Goal: Use online tool/utility: Utilize a website feature to perform a specific function

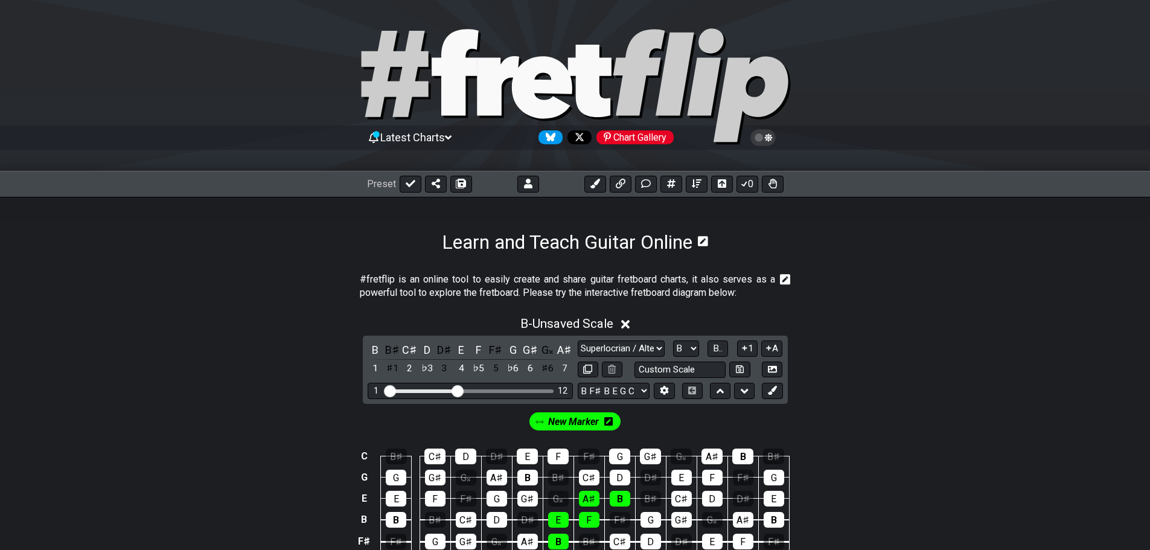
select select "Superlocrian / Altered"
select select "B"
select select "B F# B E G C"
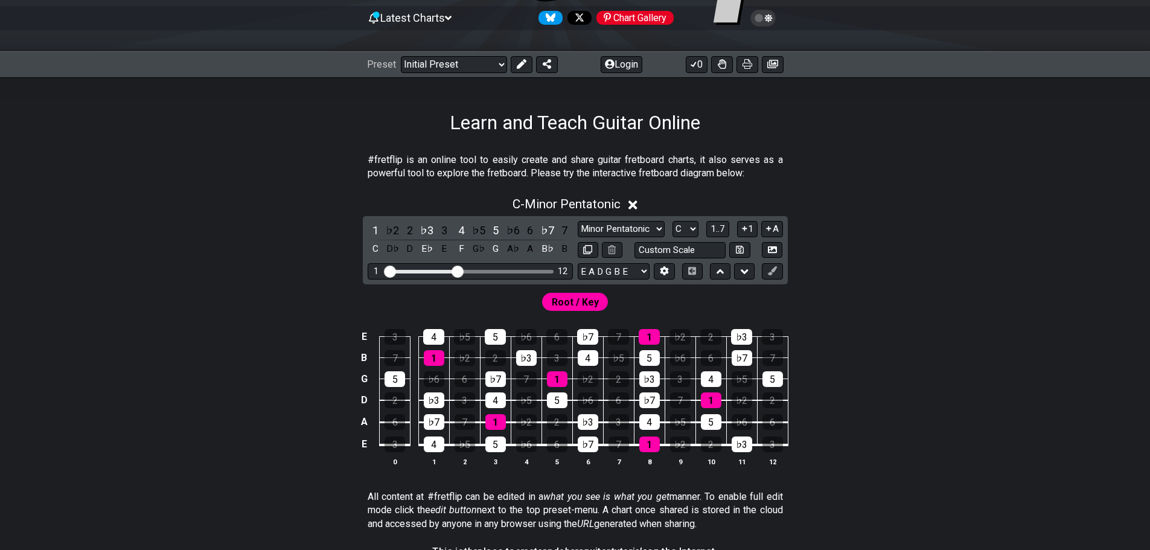
scroll to position [121, 0]
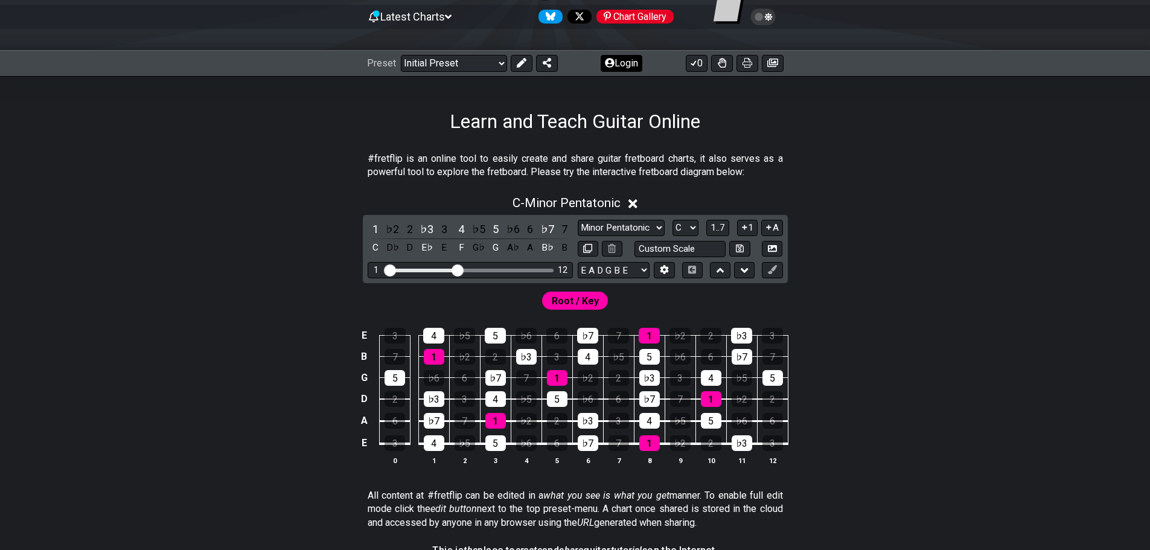
click at [614, 69] on button "Login" at bounding box center [621, 63] width 42 height 17
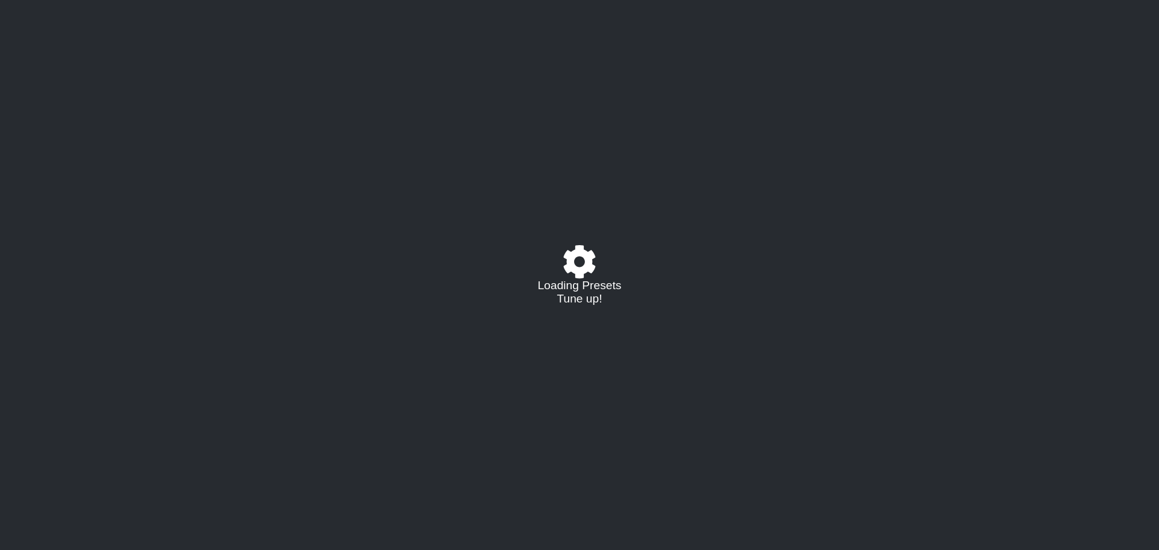
select select "C"
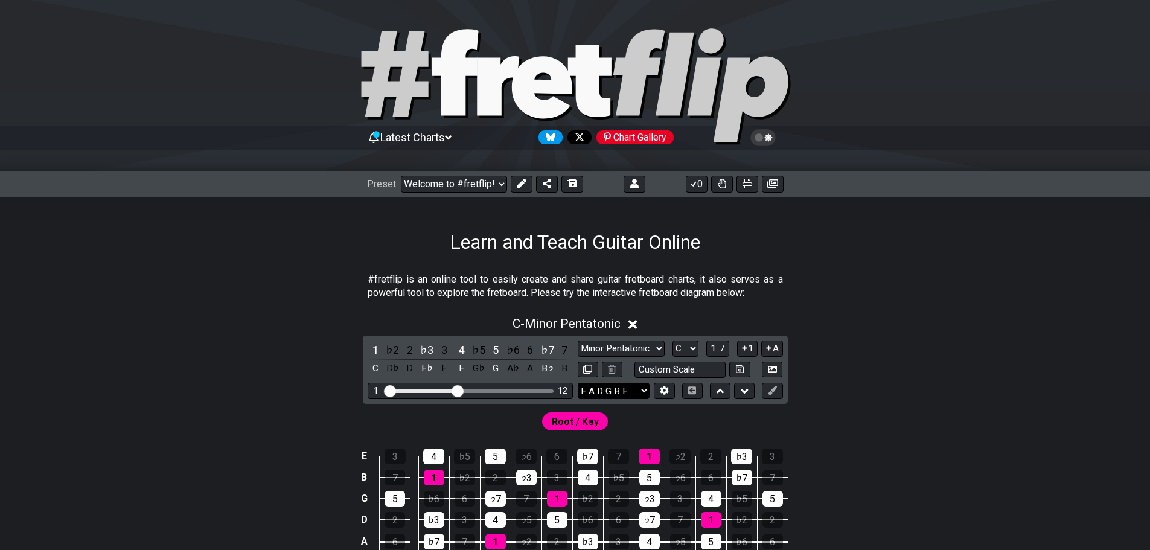
click at [631, 390] on select "E A D G B E E A D G B E E A D G B E B E A D F♯ B A D G C E A D A D G B E E♭ A♭ …" at bounding box center [614, 391] width 72 height 16
click at [716, 182] on button at bounding box center [722, 184] width 22 height 17
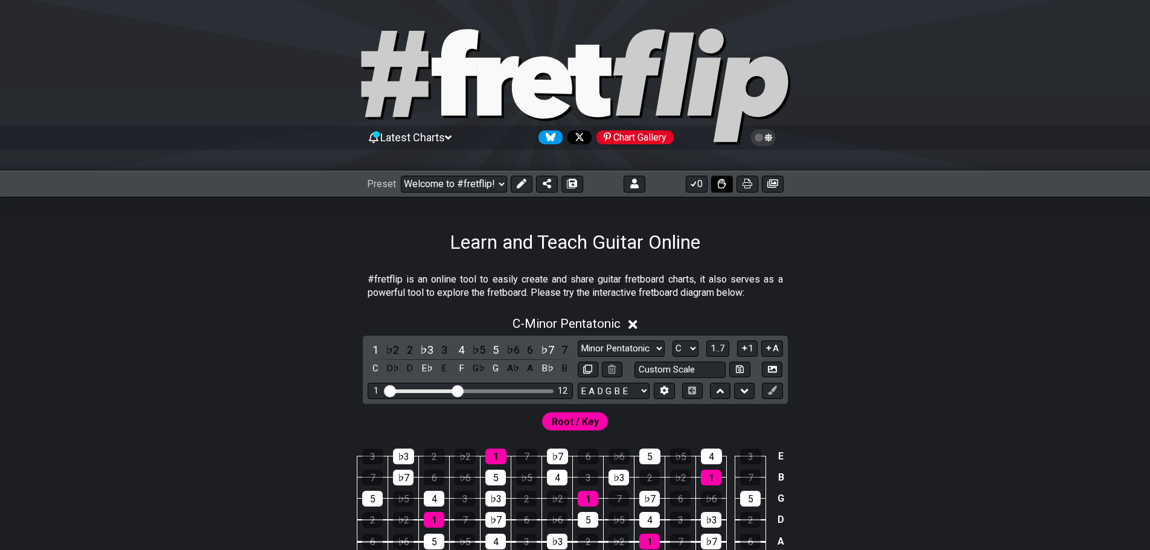
click at [716, 182] on button at bounding box center [722, 184] width 22 height 17
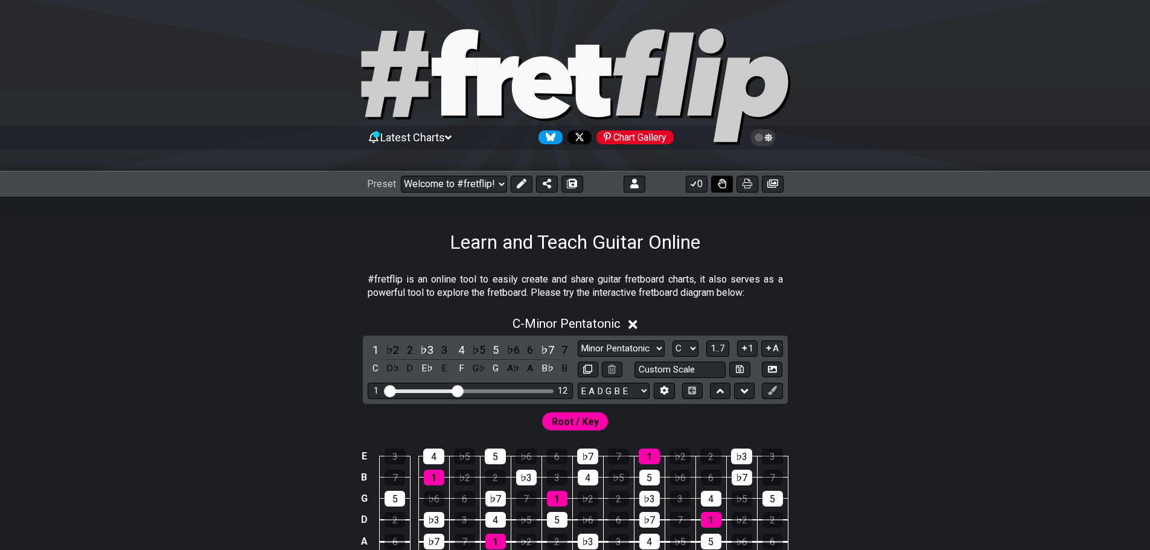
click at [712, 182] on button at bounding box center [722, 184] width 22 height 17
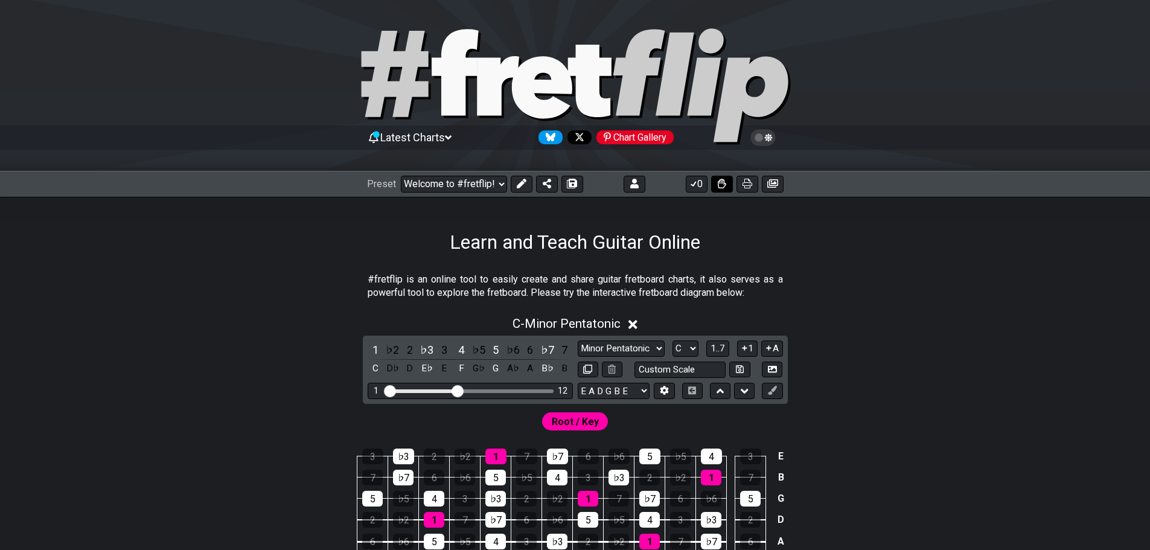
click at [715, 182] on button at bounding box center [722, 184] width 22 height 17
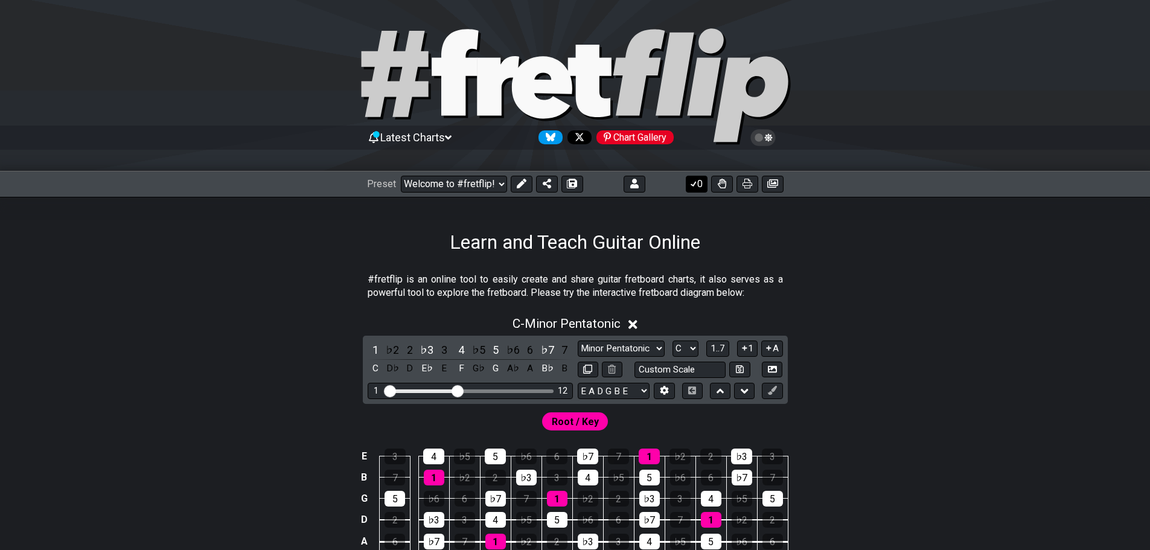
click at [701, 186] on button "0" at bounding box center [697, 184] width 22 height 17
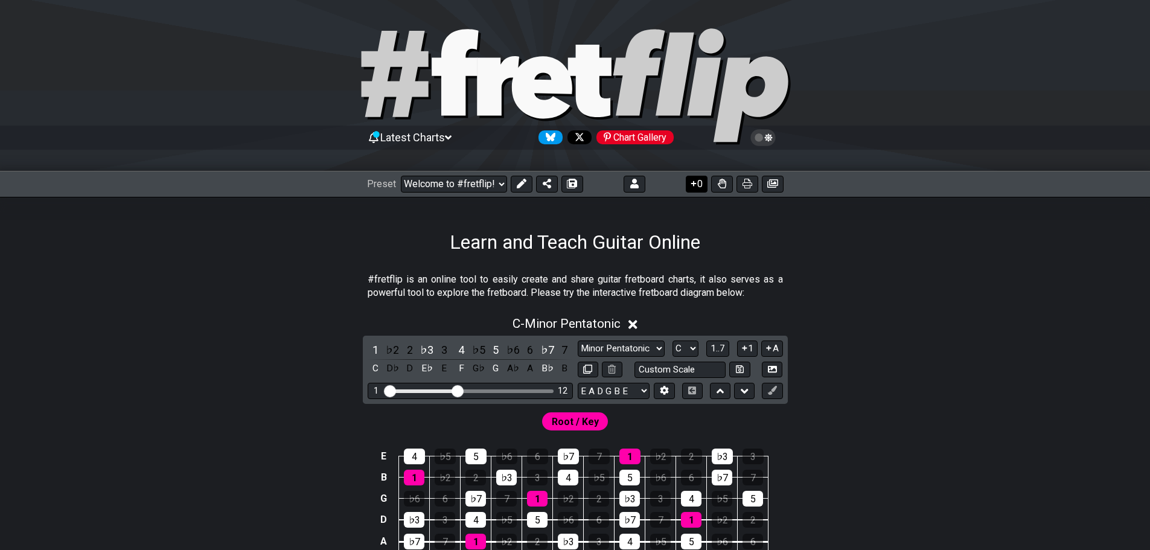
click at [701, 186] on button "0" at bounding box center [697, 184] width 22 height 17
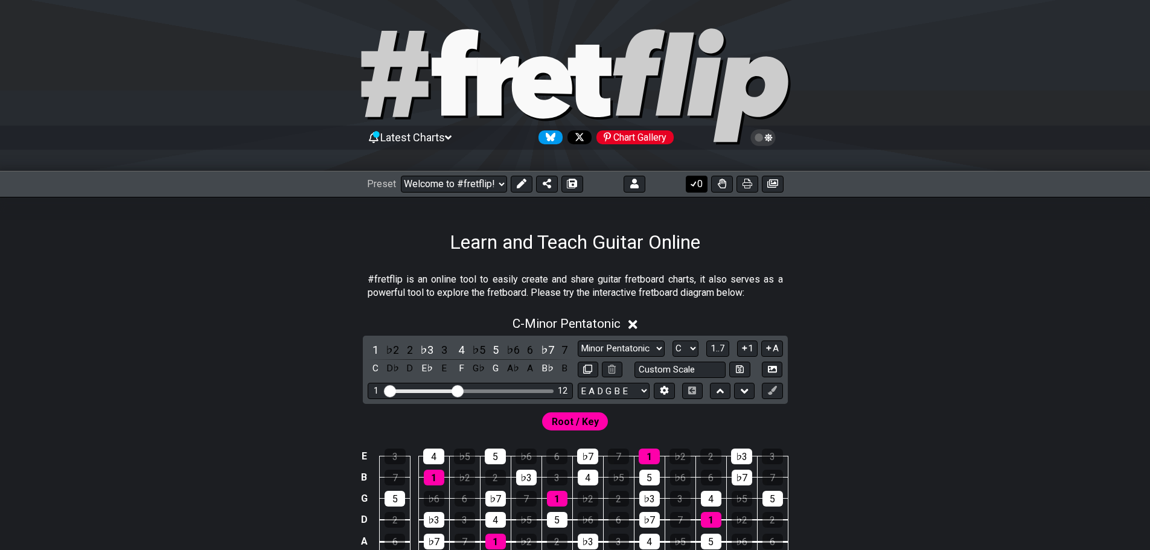
click at [701, 186] on button "0" at bounding box center [697, 184] width 22 height 17
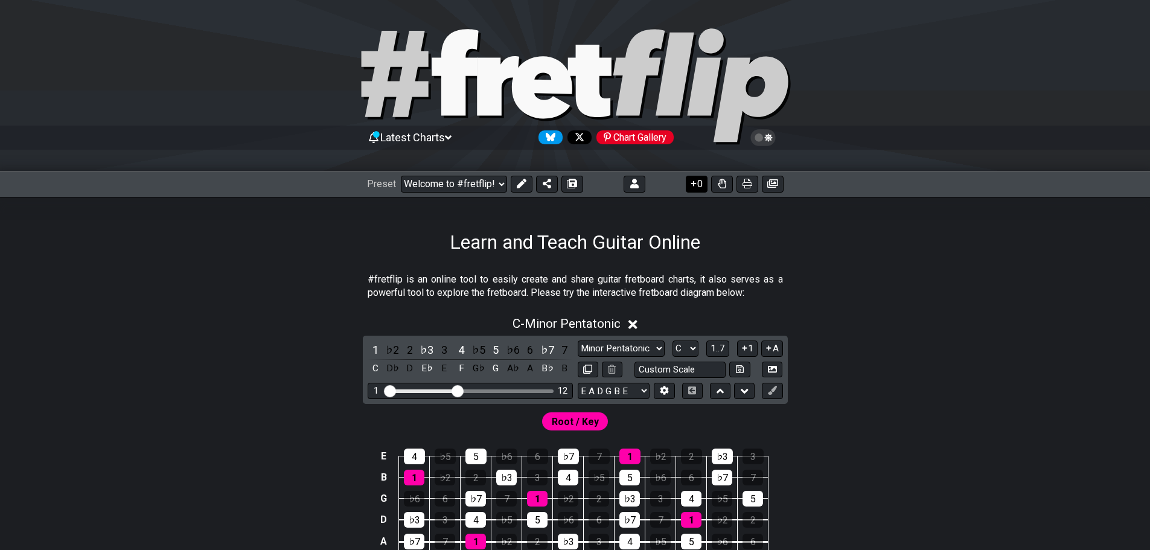
click at [701, 186] on button "0" at bounding box center [697, 184] width 22 height 17
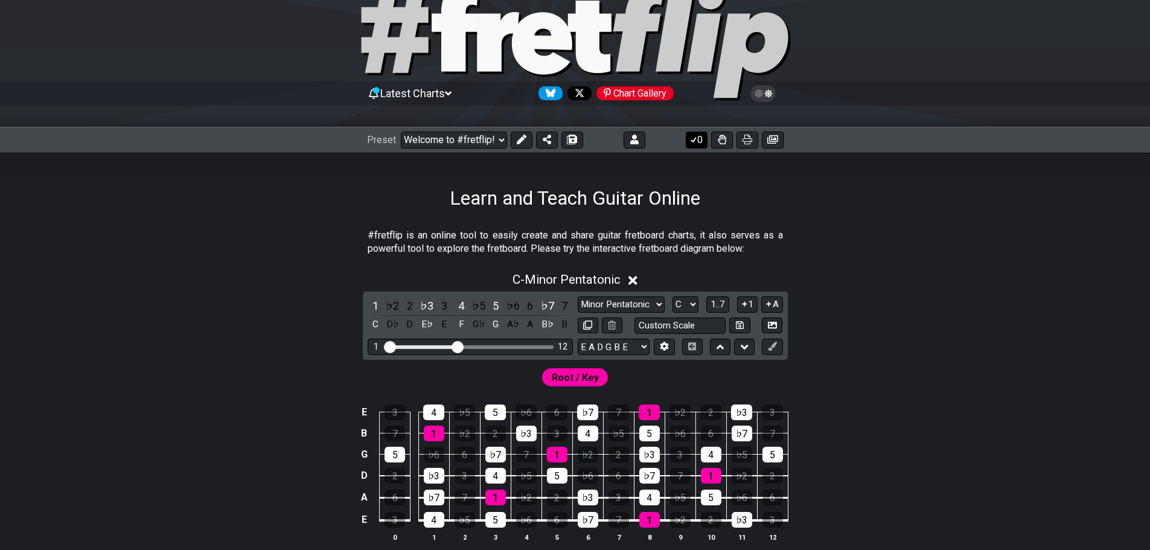
scroll to position [121, 0]
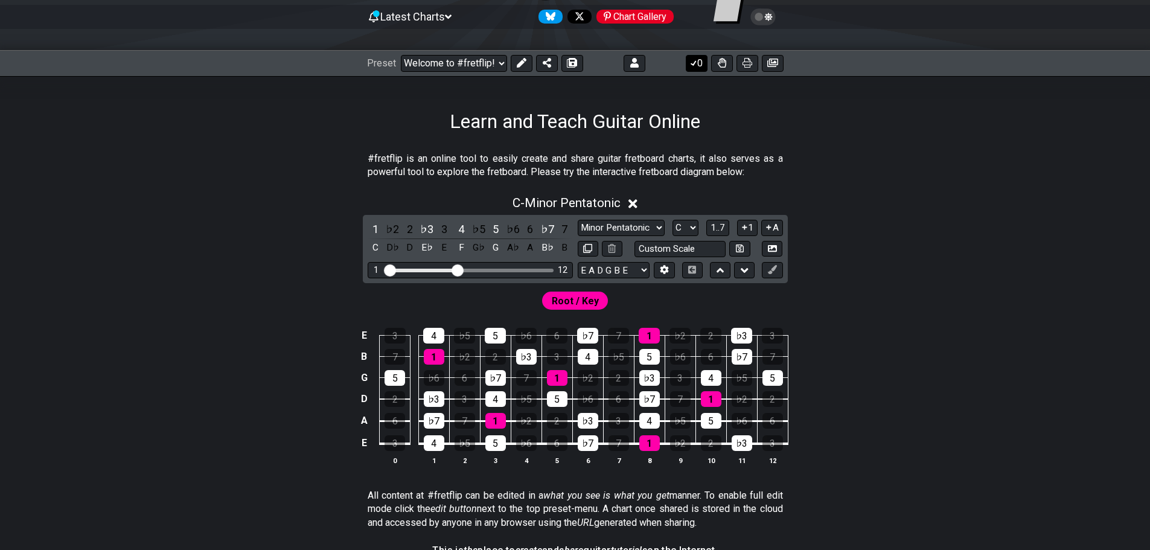
click at [695, 63] on icon at bounding box center [693, 62] width 7 height 5
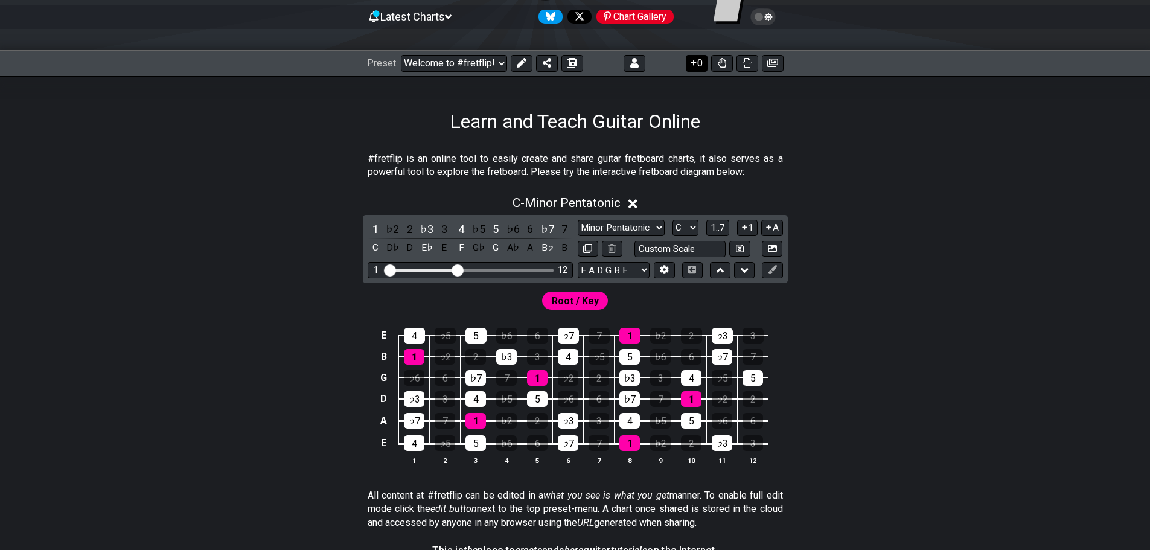
click at [693, 64] on icon at bounding box center [693, 63] width 12 height 10
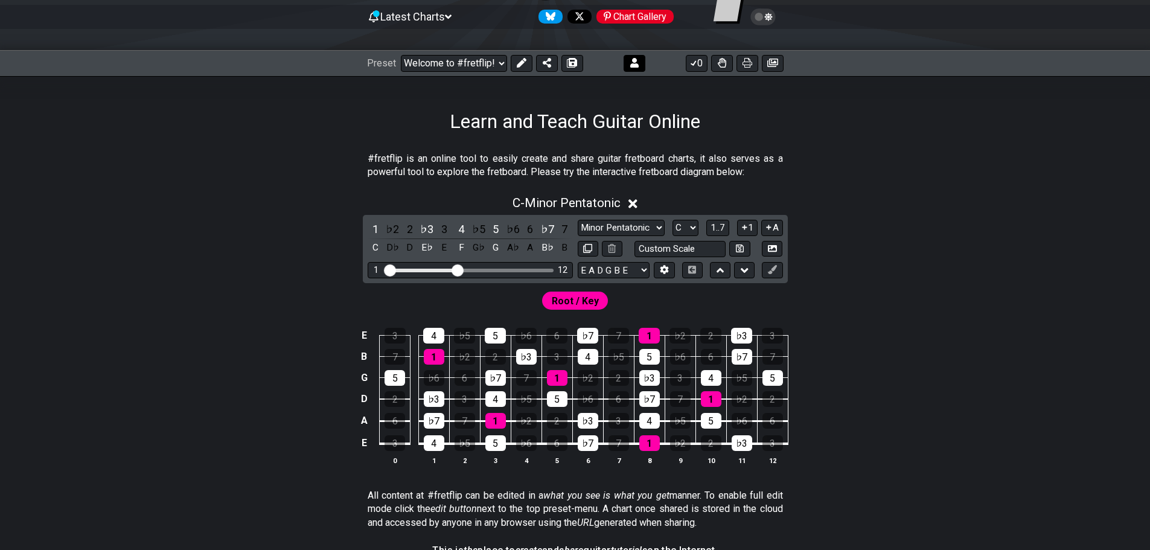
click at [628, 65] on button at bounding box center [634, 63] width 22 height 17
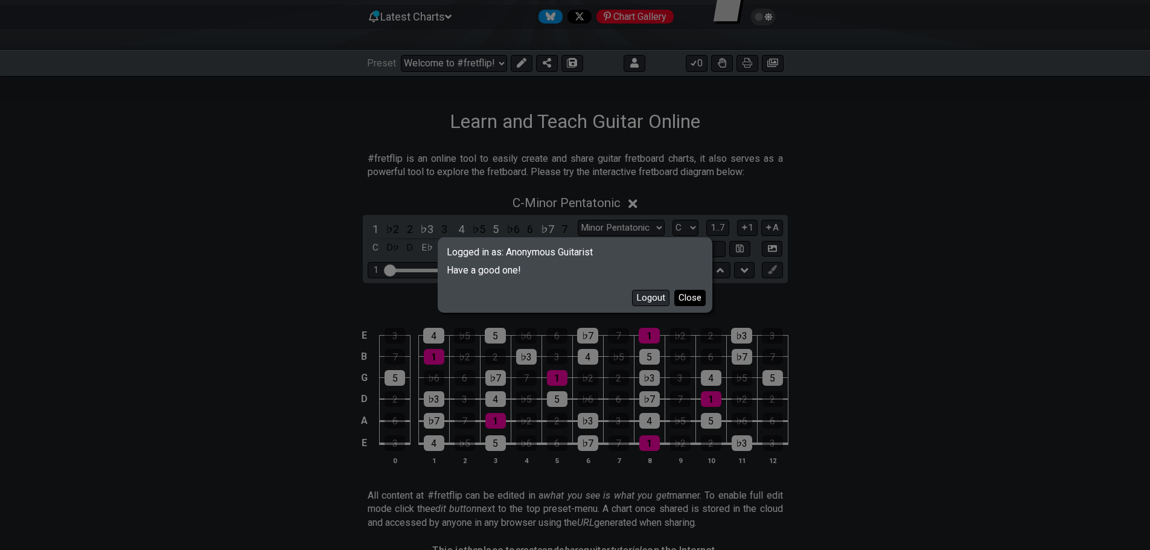
click at [686, 304] on button "Close" at bounding box center [689, 298] width 31 height 16
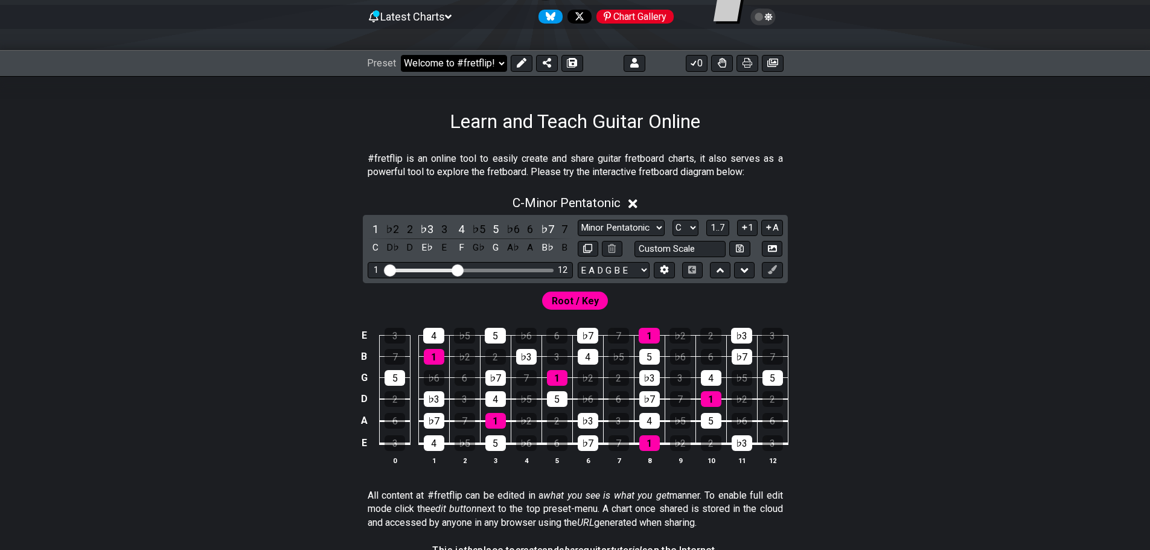
click at [495, 62] on select "Welcome to #fretflip! Initial Preset Custom Preset Learn and Teach Guitar Onlin…" at bounding box center [454, 63] width 106 height 17
click at [401, 55] on select "Welcome to #fretflip! Initial Preset Custom Preset Learn and Teach Guitar Onlin…" at bounding box center [454, 63] width 106 height 17
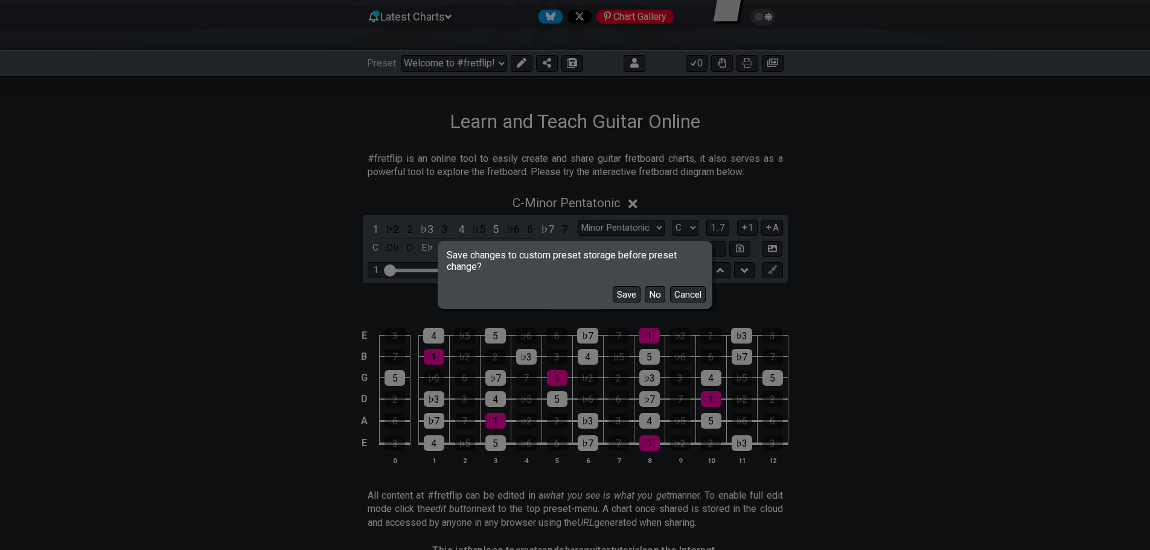
click at [642, 289] on div "Save No Cancel" at bounding box center [575, 289] width 270 height 35
click at [648, 290] on button "No" at bounding box center [655, 294] width 21 height 16
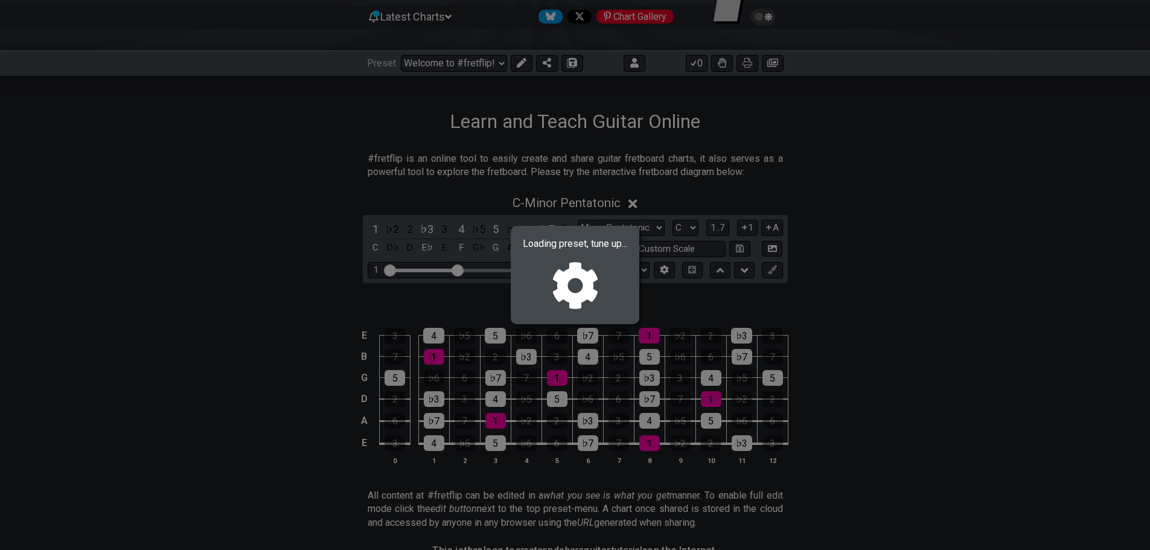
select select "/0225XRKZE"
select select "A"
select select "Custom Scale"
select select "A D G C E A"
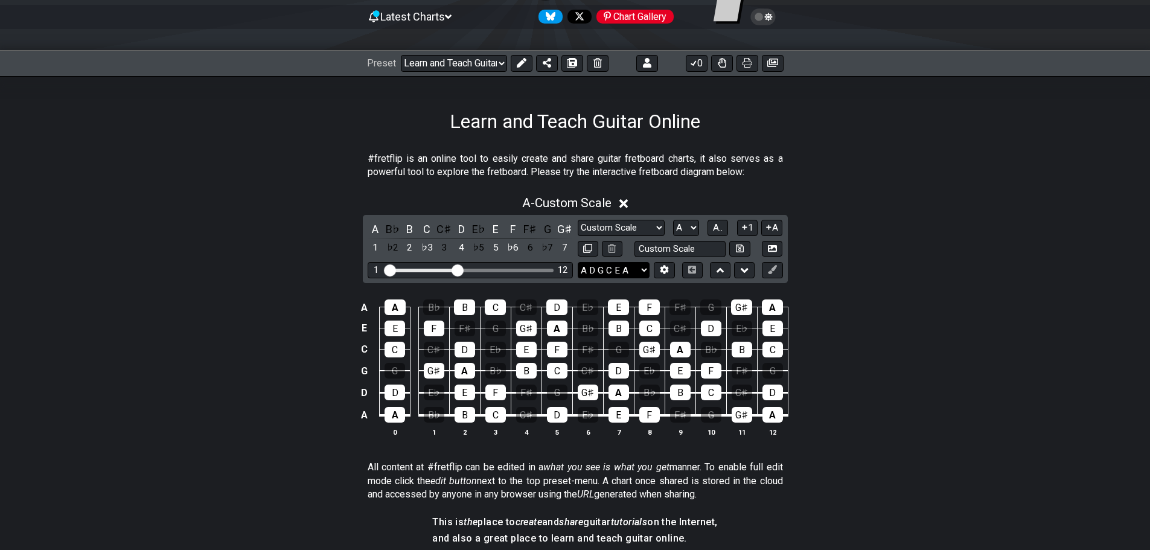
click at [643, 269] on select "A D G C E A E A D G B E E A D G B E B E A D F♯ B A D G C E A D A D G B E E♭ A♭ …" at bounding box center [614, 270] width 72 height 16
click at [838, 232] on div "A - Custom Scale A B♭ B C C♯ D E♭ E F F♯ G G♯ 1 ♭2 2 ♭3 3 4 ♭5 5 ♭6 6 ♭7 7 Cust…" at bounding box center [574, 320] width 941 height 265
click at [658, 254] on input "text" at bounding box center [680, 249] width 92 height 16
type input "Custom Scale"
click at [654, 228] on select "Custom Scale Custom Scale Minor Pentatonic Major Pentatonic Minor Blues Major B…" at bounding box center [621, 228] width 87 height 16
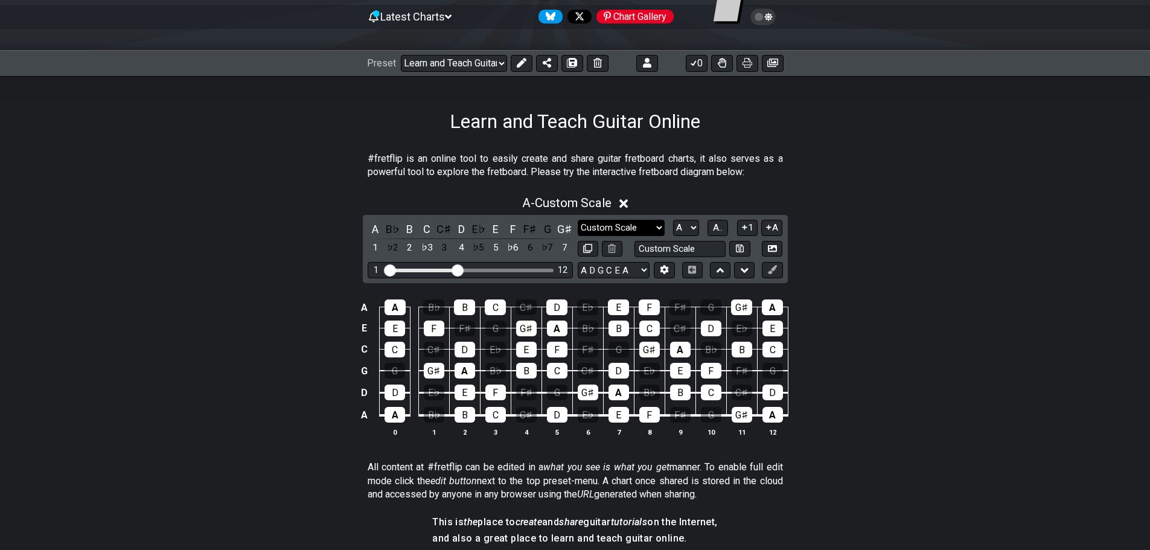
select select "Custom Scale"
click at [578, 220] on select "Custom Scale Custom Scale Minor Pentatonic Major Pentatonic Minor Blues Major B…" at bounding box center [621, 228] width 87 height 16
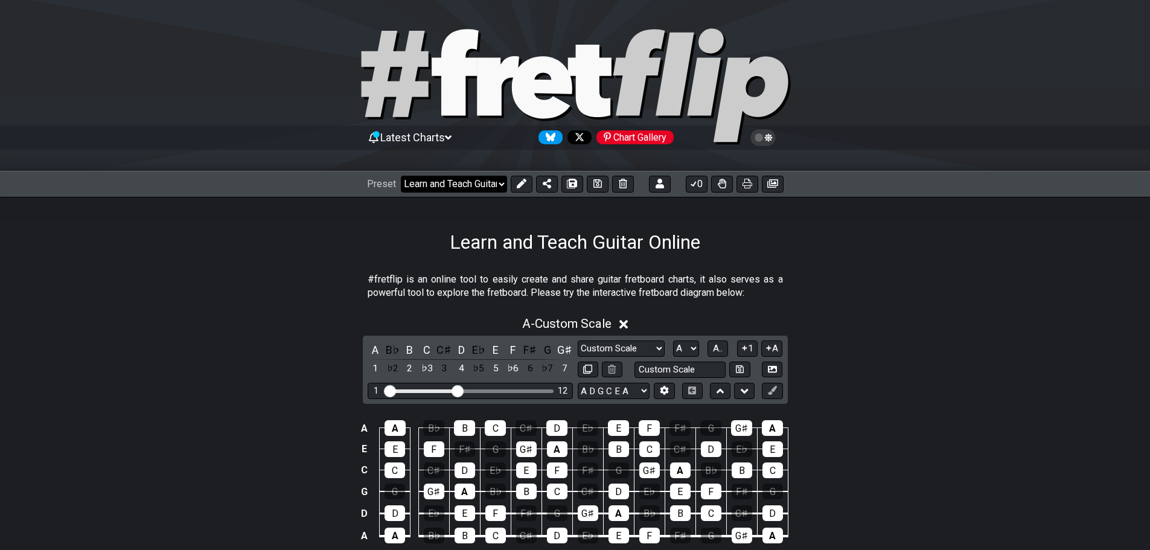
click at [480, 188] on select "Welcome to #fretflip! Initial Preset Custom Preset Learn and Teach Guitar Onlin…" at bounding box center [454, 184] width 106 height 17
click at [433, 141] on span "Latest Charts" at bounding box center [412, 137] width 65 height 13
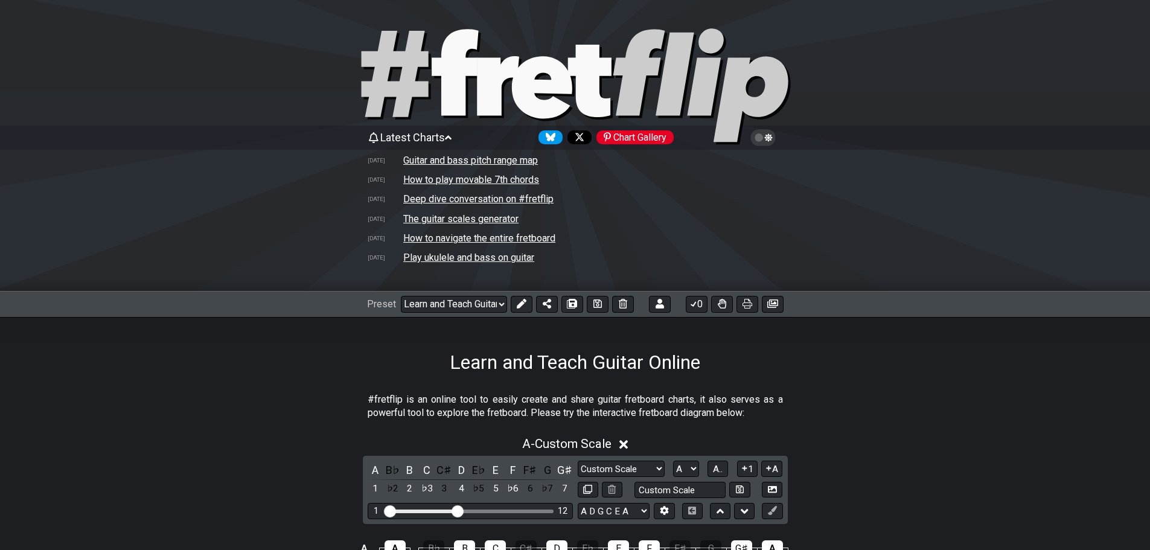
click at [434, 141] on span "Latest Charts" at bounding box center [412, 137] width 65 height 13
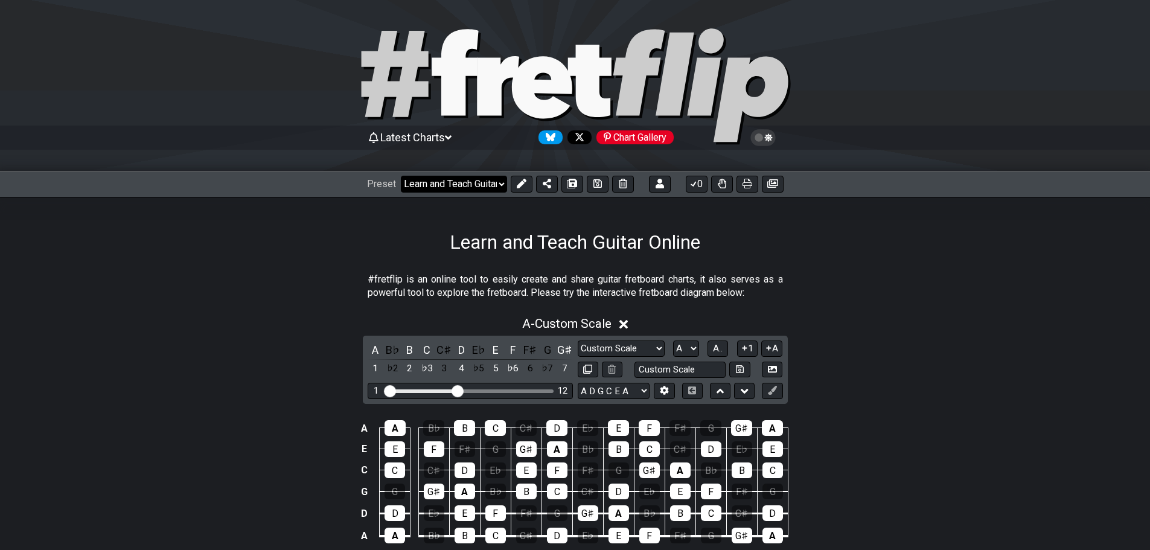
click at [436, 185] on select "Welcome to #fretflip! Initial Preset Custom Preset Learn and Teach Guitar Onlin…" at bounding box center [454, 184] width 106 height 17
click at [587, 205] on div "Learn and Teach Guitar Online" at bounding box center [575, 225] width 1150 height 57
click at [632, 387] on select "A D G C E A E A D G B E E A D G B E B E A D F♯ B A D G C E A D A D G B E E♭ A♭ …" at bounding box center [614, 391] width 72 height 16
click at [633, 384] on select "A D G C E A E A D G B E E A D G B E B E A D F♯ B A D G C E A D A D G B E E♭ A♭ …" at bounding box center [614, 391] width 72 height 16
click at [661, 387] on icon at bounding box center [664, 390] width 9 height 9
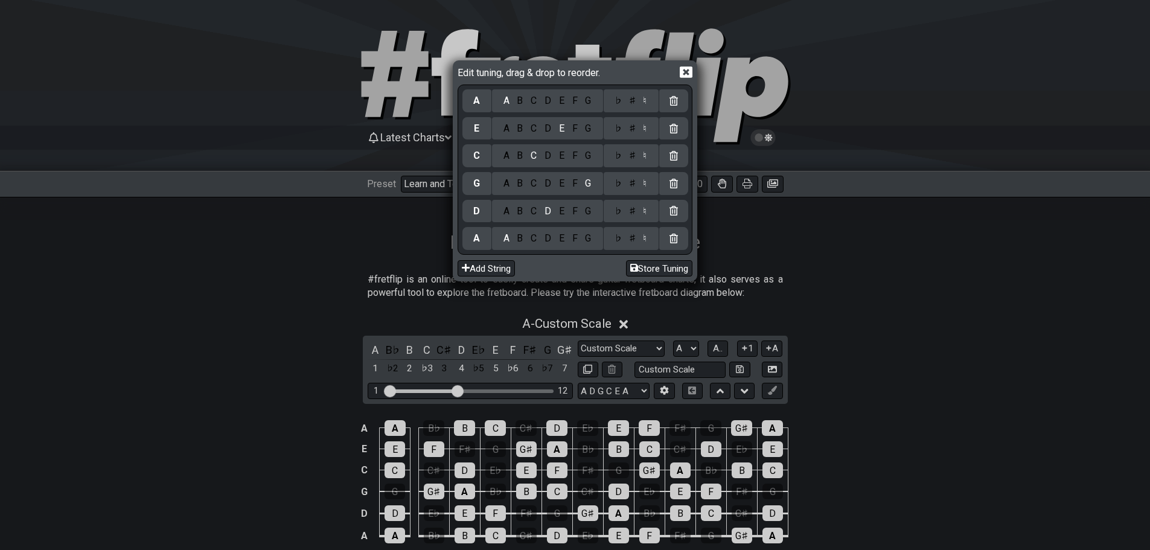
click at [523, 237] on div "B" at bounding box center [520, 238] width 14 height 13
click at [561, 214] on div "E" at bounding box center [561, 211] width 13 height 13
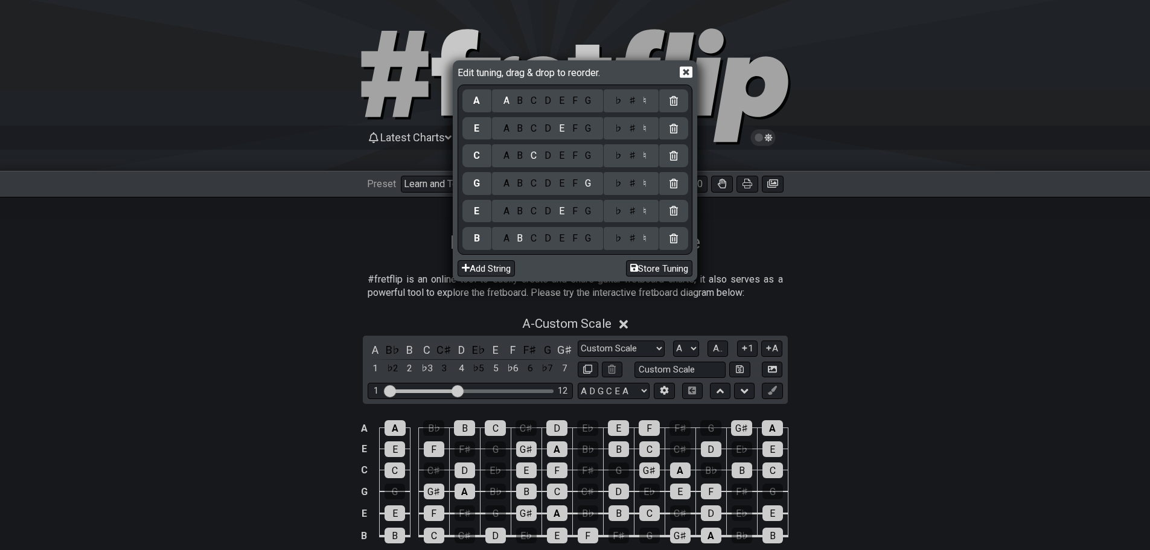
click at [576, 212] on div "F" at bounding box center [574, 211] width 13 height 13
click at [635, 214] on div "♯" at bounding box center [632, 211] width 14 height 13
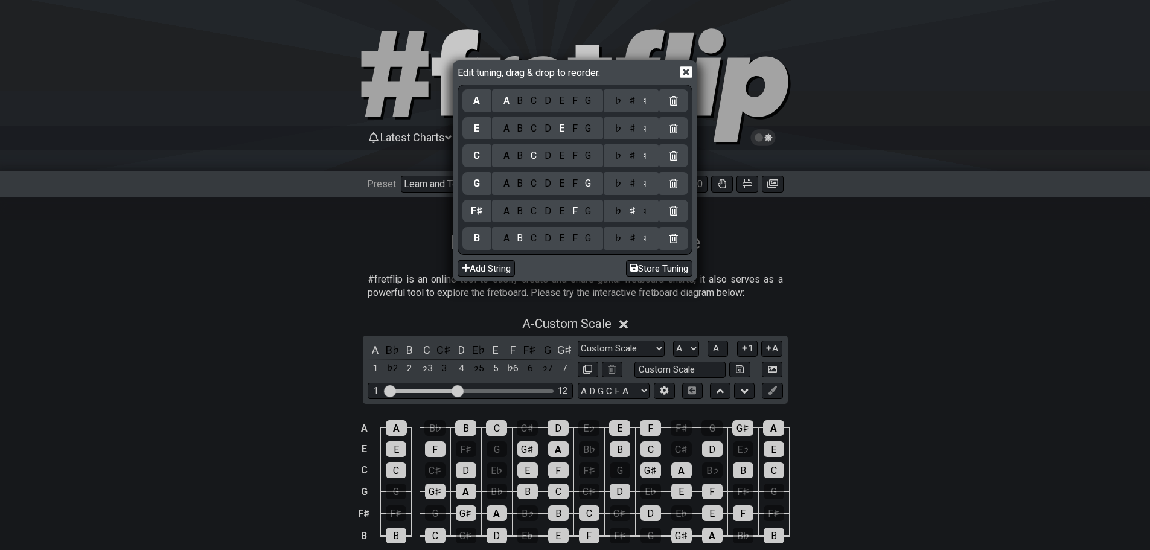
click at [525, 183] on div "B" at bounding box center [520, 183] width 14 height 13
click at [564, 152] on div "E" at bounding box center [561, 155] width 13 height 13
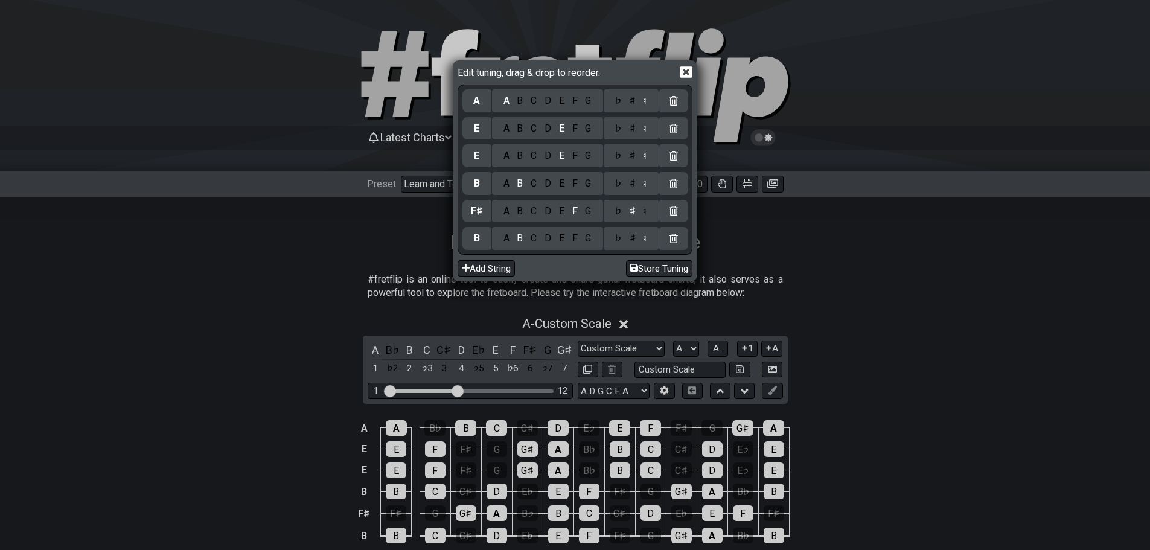
click at [536, 106] on div "C" at bounding box center [534, 100] width 14 height 13
click at [591, 130] on div "G" at bounding box center [588, 128] width 14 height 13
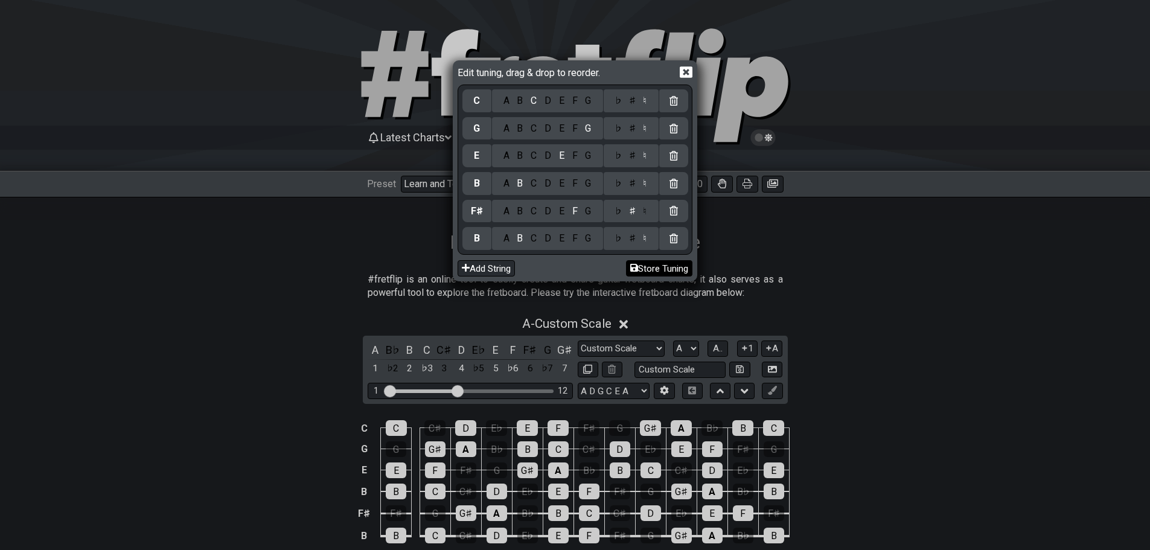
click at [660, 263] on button "Store Tuning" at bounding box center [659, 268] width 66 height 16
click at [645, 266] on button "Store Tuning" at bounding box center [659, 268] width 66 height 16
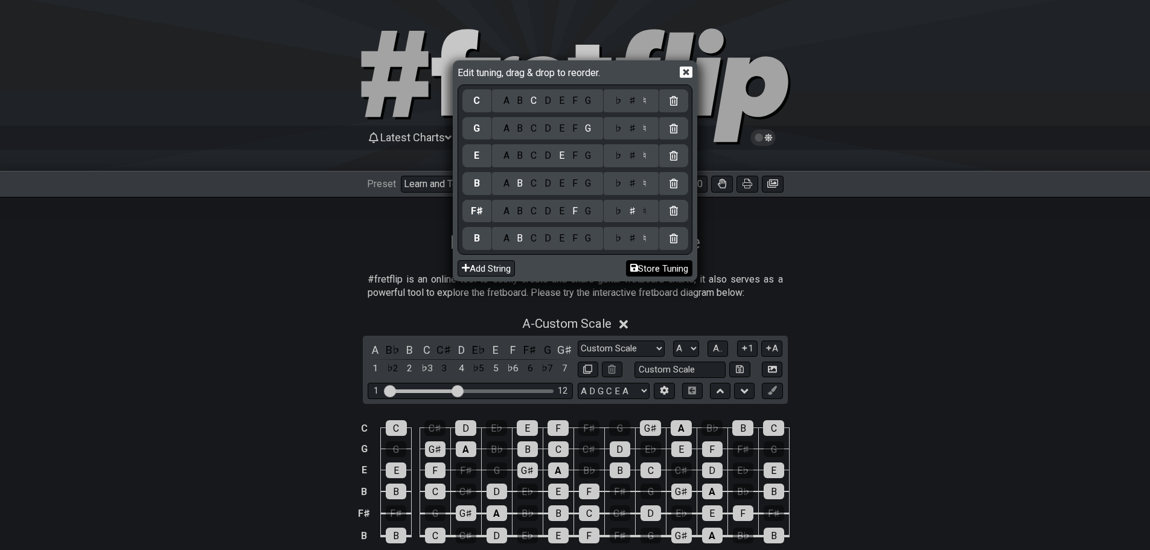
click at [645, 266] on button "Store Tuning" at bounding box center [659, 268] width 66 height 16
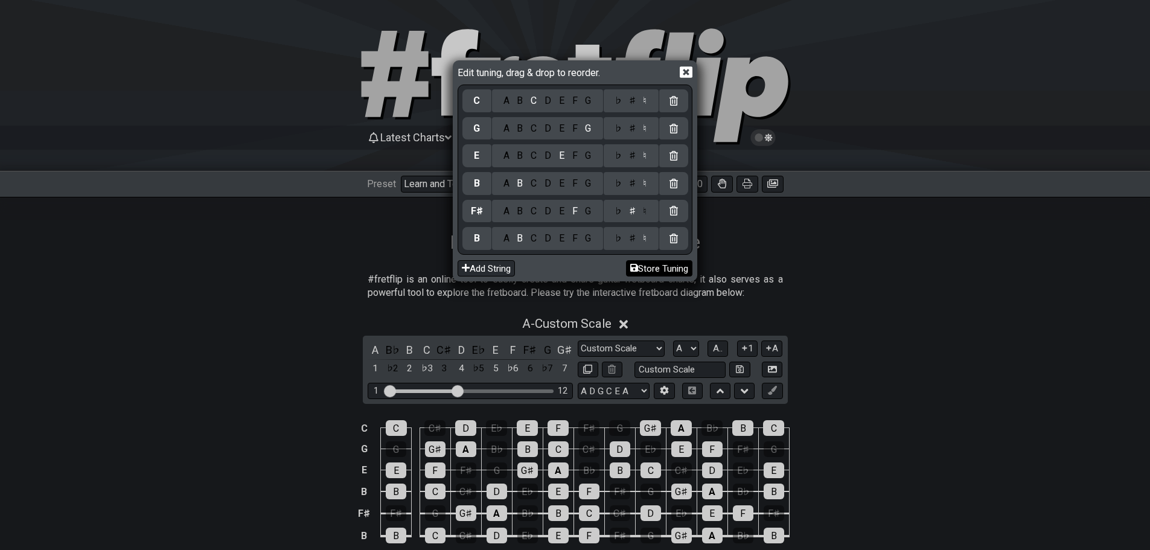
click at [634, 266] on icon at bounding box center [634, 268] width 8 height 8
drag, startPoint x: 558, startPoint y: 71, endPoint x: 757, endPoint y: 151, distance: 214.7
click at [757, 151] on div "Edit tuning, drag & drop to reorder. C A B C D E F G ♭ ♯ ♮ G A B C D E F G ♭ ♯ …" at bounding box center [575, 275] width 1150 height 550
click at [649, 267] on button "Store Tuning" at bounding box center [659, 268] width 66 height 16
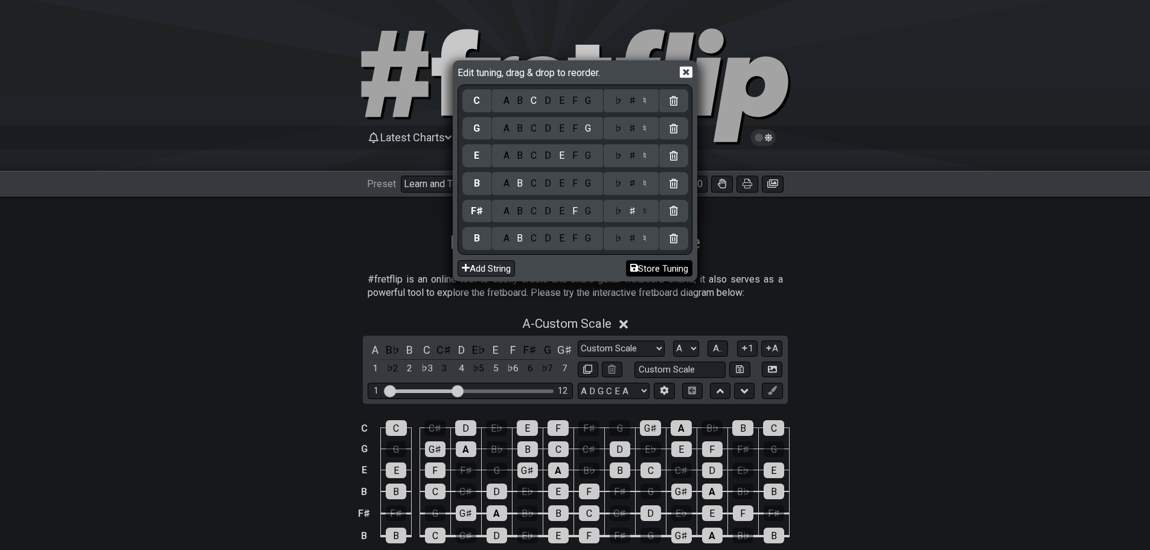
click at [649, 267] on button "Store Tuning" at bounding box center [659, 268] width 66 height 16
click at [650, 368] on div "Edit tuning, drag & drop to reorder. C A B C D E F G ♭ ♯ ♮ G A B C D E F G ♭ ♯ …" at bounding box center [575, 275] width 1150 height 550
click at [637, 267] on button "Store Tuning" at bounding box center [659, 268] width 66 height 16
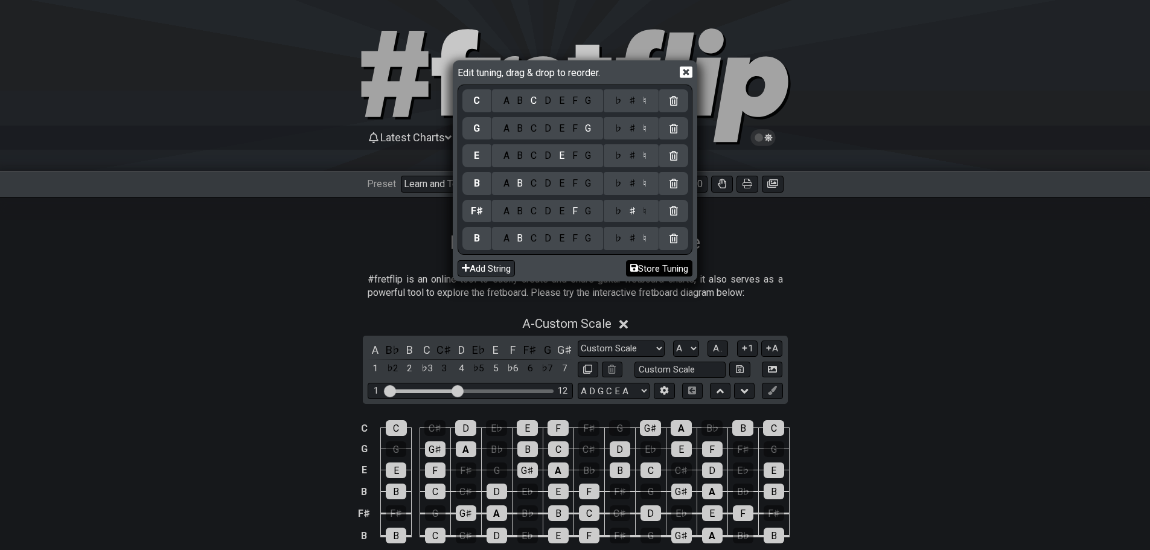
click at [637, 267] on button "Store Tuning" at bounding box center [659, 268] width 66 height 16
click at [637, 264] on button "Store Tuning" at bounding box center [659, 268] width 66 height 16
click at [682, 68] on icon at bounding box center [686, 71] width 13 height 11
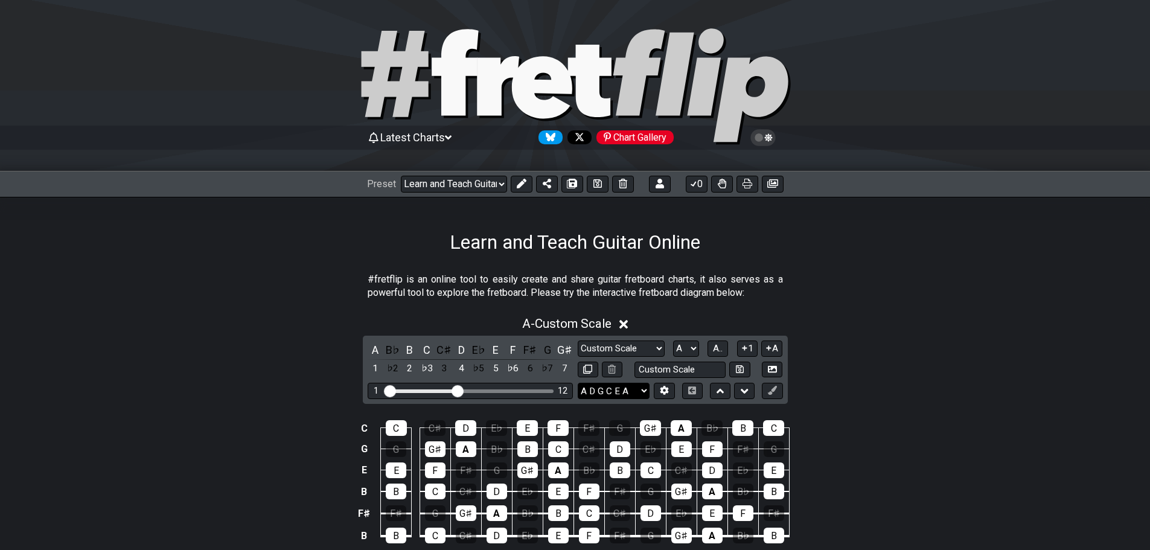
click at [637, 387] on select "A D G C E A B F♯ B E G C E A D G B E B E A D F♯ B A D G C E A D A D G B E E♭ A♭…" at bounding box center [614, 391] width 72 height 16
select select "B F# B E G C"
click at [578, 383] on select "A D G C E A B F♯ B E G C E A D G B E B E A D F♯ B A D G C E A D A D G B E E♭ A♭…" at bounding box center [614, 391] width 72 height 16
click at [686, 347] on select "A♭ A A♯ B♭ B C C♯ D♭ D D♯ E♭ E F F♯ G♭ G G♯" at bounding box center [686, 348] width 26 height 16
select select "B"
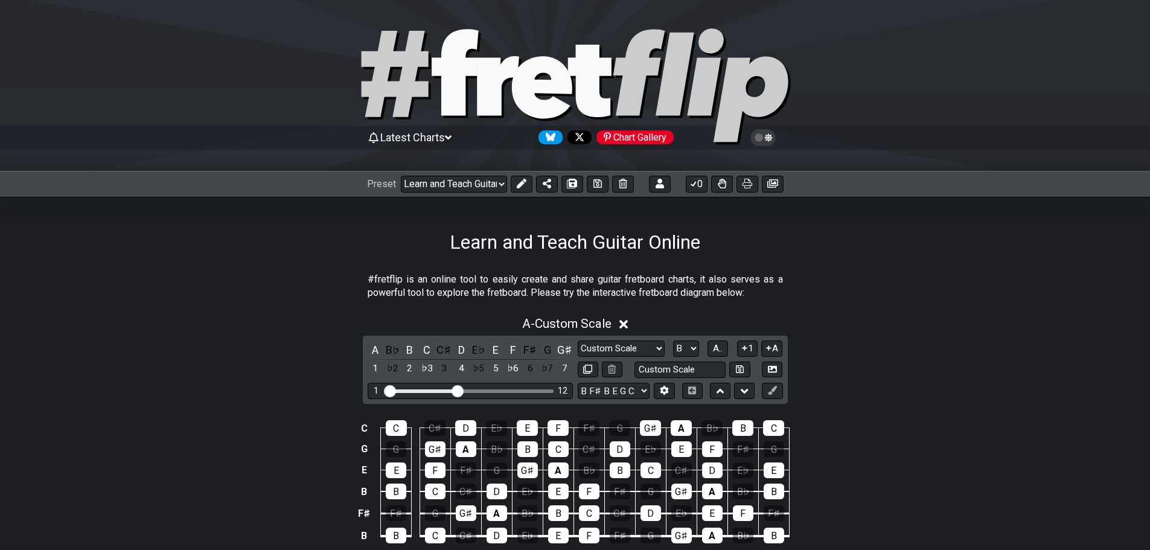
click at [673, 340] on select "A♭ A A♯ B♭ B C C♯ D♭ D D♯ E♭ E F F♯ G♭ G G♯" at bounding box center [686, 348] width 26 height 16
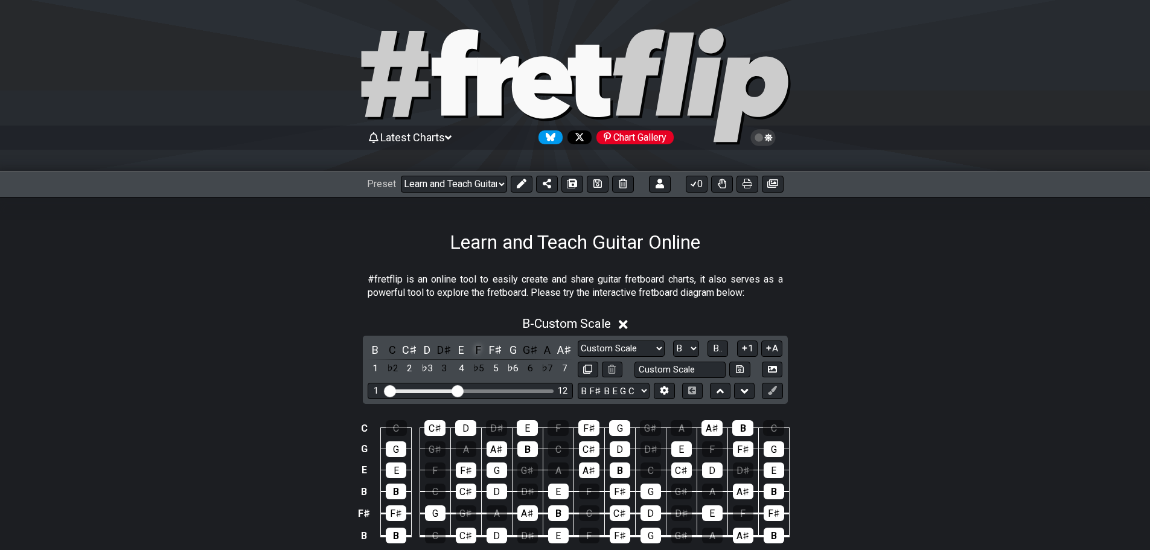
click at [483, 346] on div "F" at bounding box center [479, 350] width 16 height 16
click at [494, 347] on div "F♯" at bounding box center [496, 350] width 16 height 16
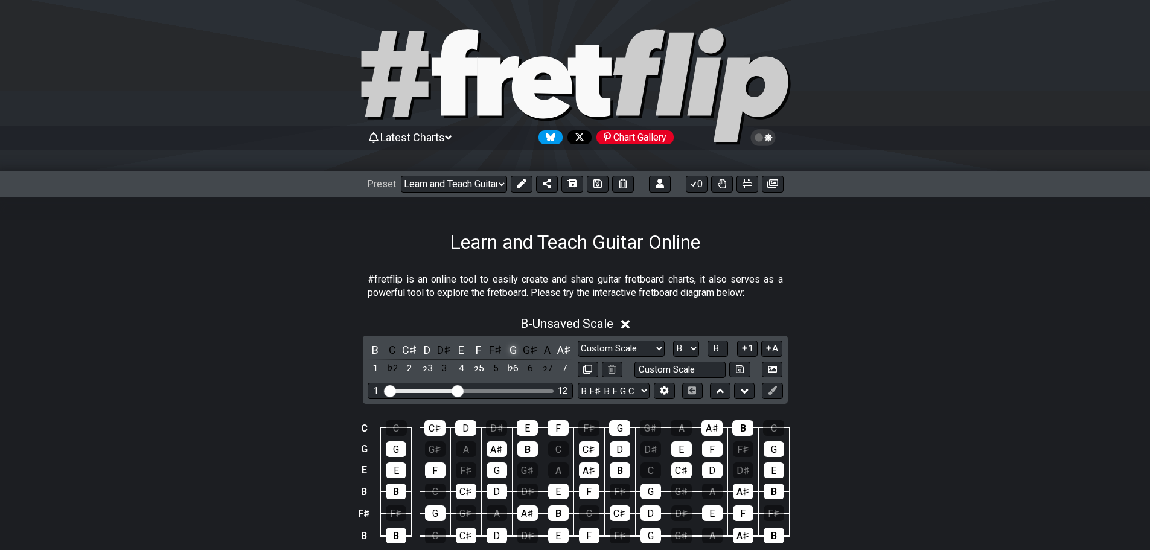
click at [506, 348] on div "G" at bounding box center [513, 350] width 16 height 16
click at [509, 351] on div "F𝄪" at bounding box center [513, 350] width 16 height 16
click at [528, 350] on div "G♯" at bounding box center [530, 350] width 16 height 16
click at [509, 346] on div "F𝄪" at bounding box center [513, 350] width 16 height 16
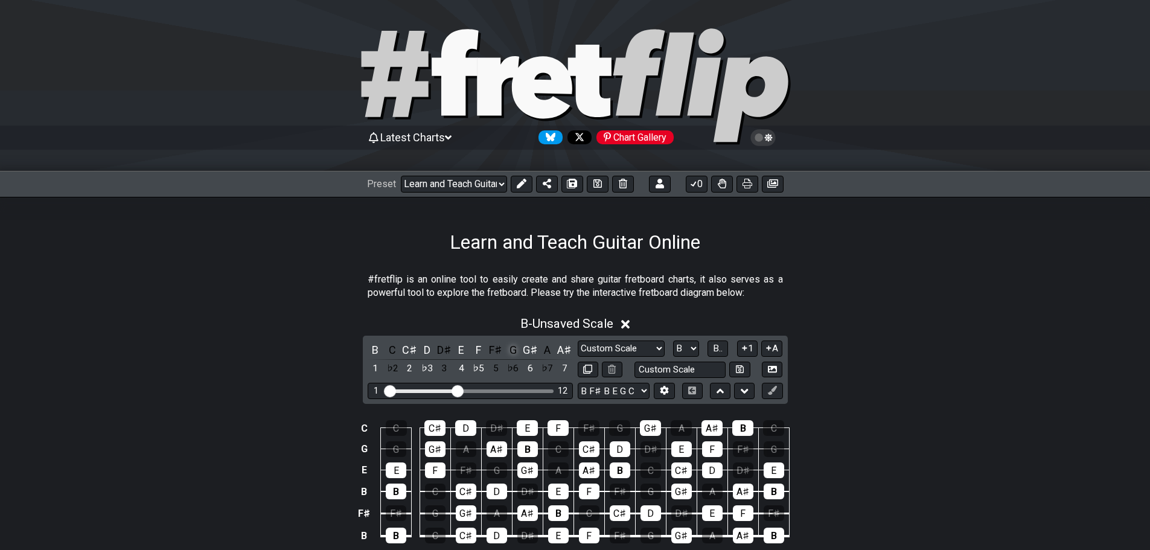
click at [512, 347] on div "G" at bounding box center [513, 350] width 16 height 16
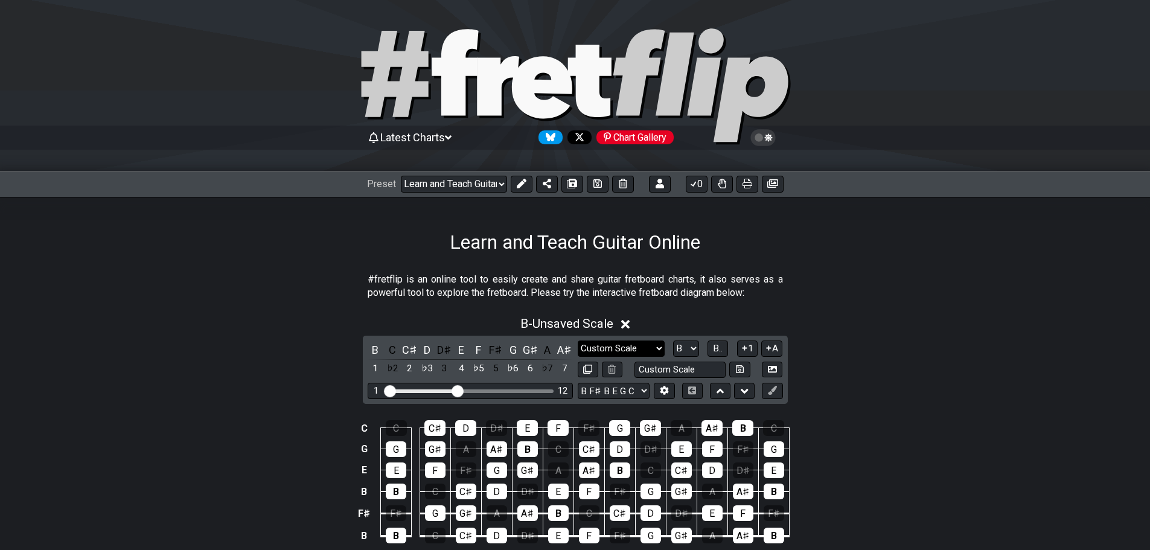
click at [626, 349] on select "Custom Scale Custom Scale Minor Pentatonic Major Pentatonic Minor Blues Major B…" at bounding box center [621, 348] width 87 height 16
click at [667, 367] on input "text" at bounding box center [680, 369] width 92 height 16
type input "h"
type input "wholehalfe"
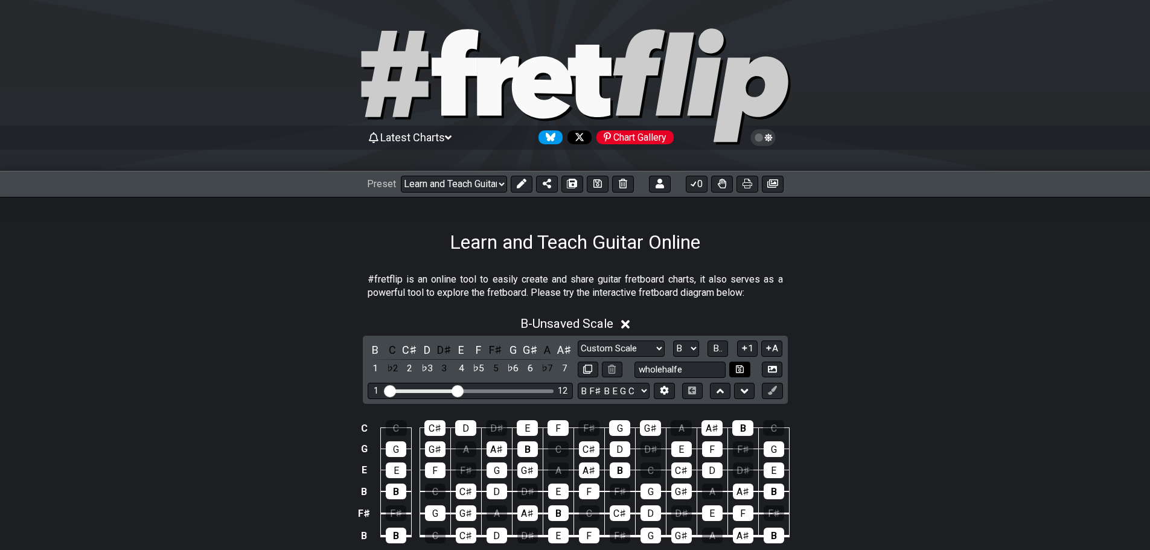
click at [742, 368] on icon at bounding box center [740, 369] width 8 height 9
select select "wholehalfe"
click at [742, 368] on icon at bounding box center [740, 369] width 8 height 9
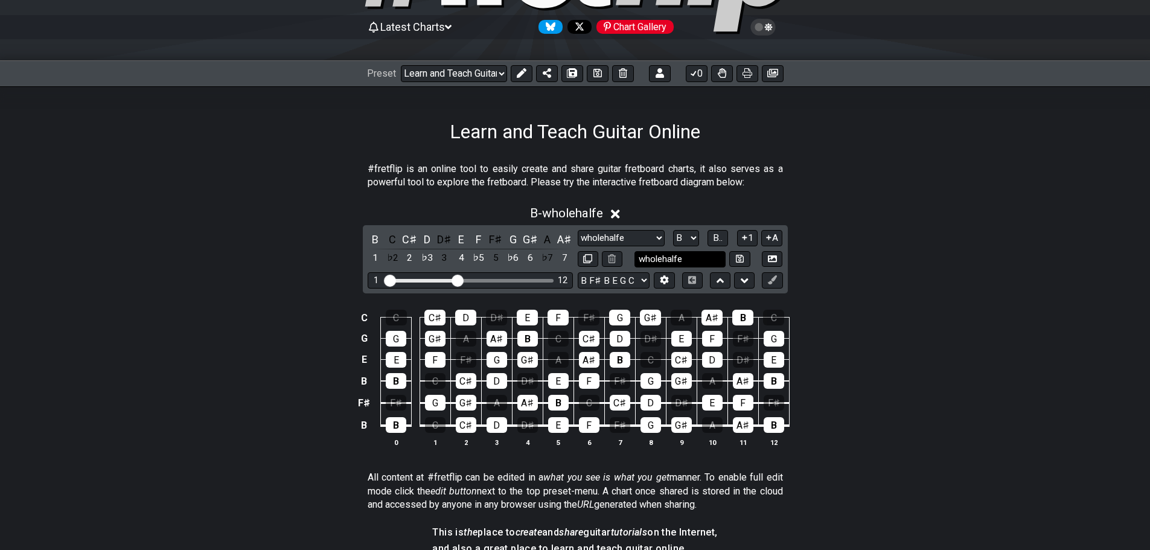
scroll to position [121, 0]
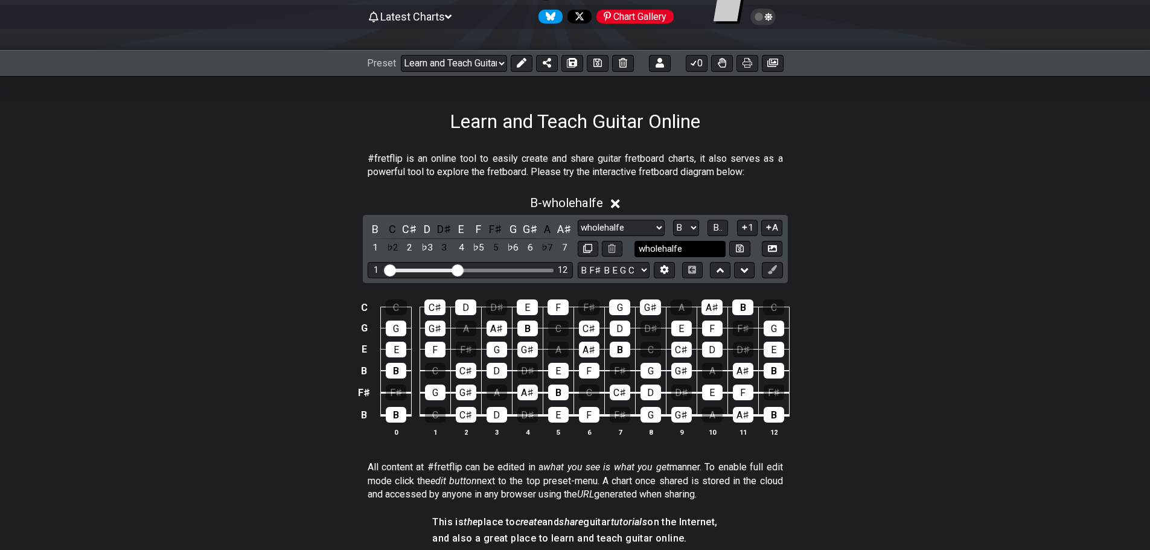
click at [729, 241] on button at bounding box center [739, 249] width 21 height 16
